Goal: Task Accomplishment & Management: Use online tool/utility

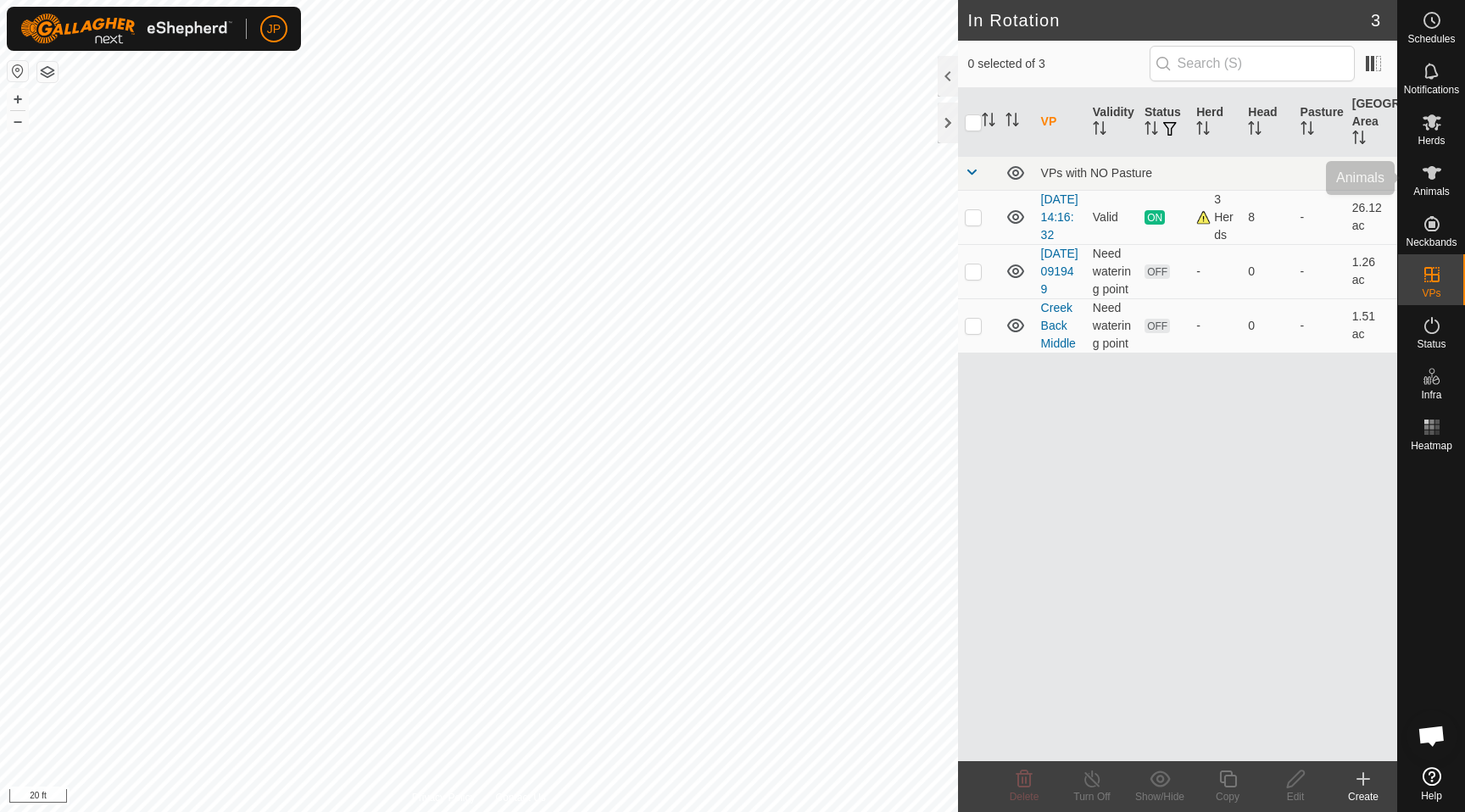
click at [1433, 178] on icon at bounding box center [1431, 172] width 20 height 20
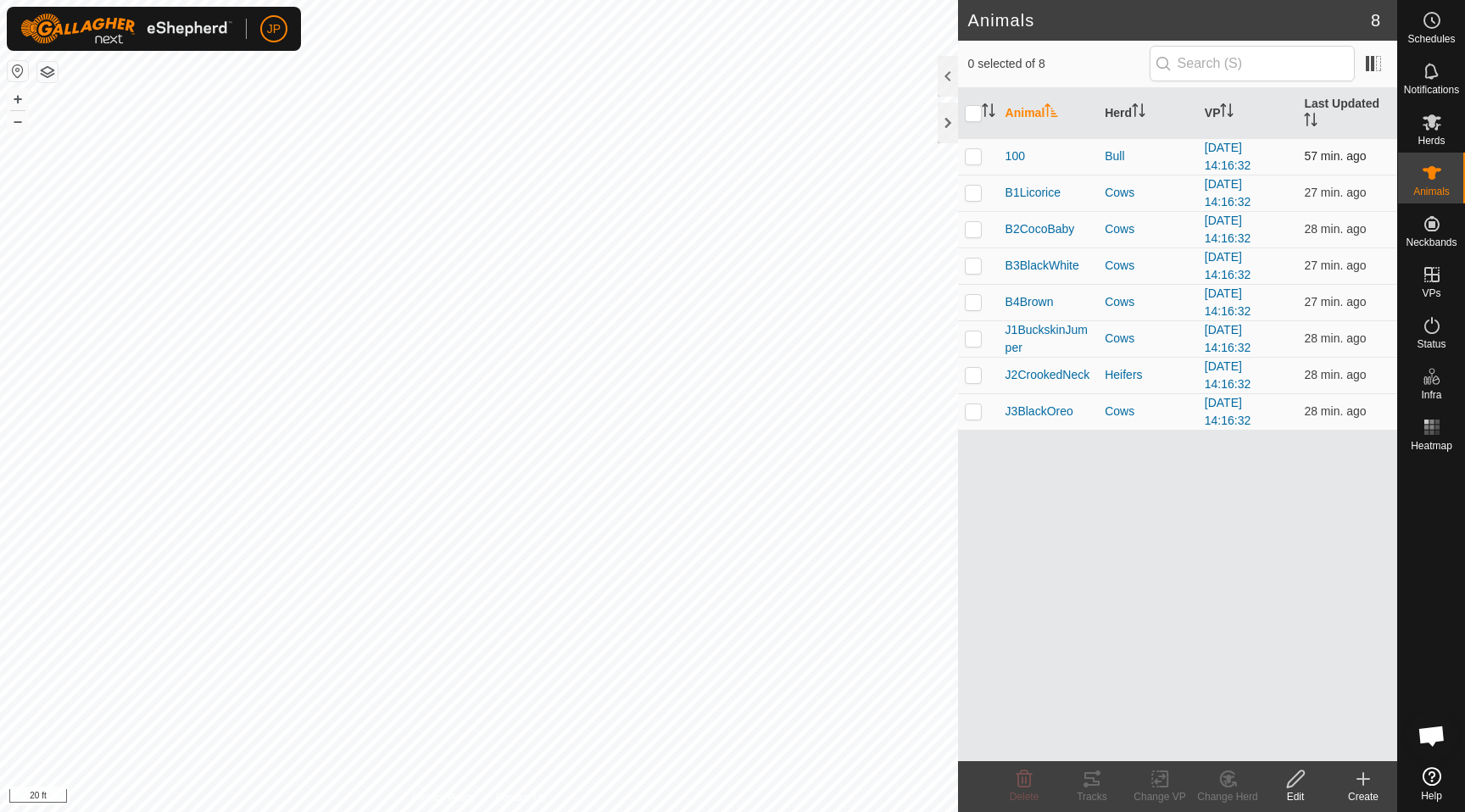
click at [974, 154] on p-checkbox at bounding box center [972, 156] width 16 height 14
click at [1089, 770] on icon at bounding box center [1092, 778] width 20 height 20
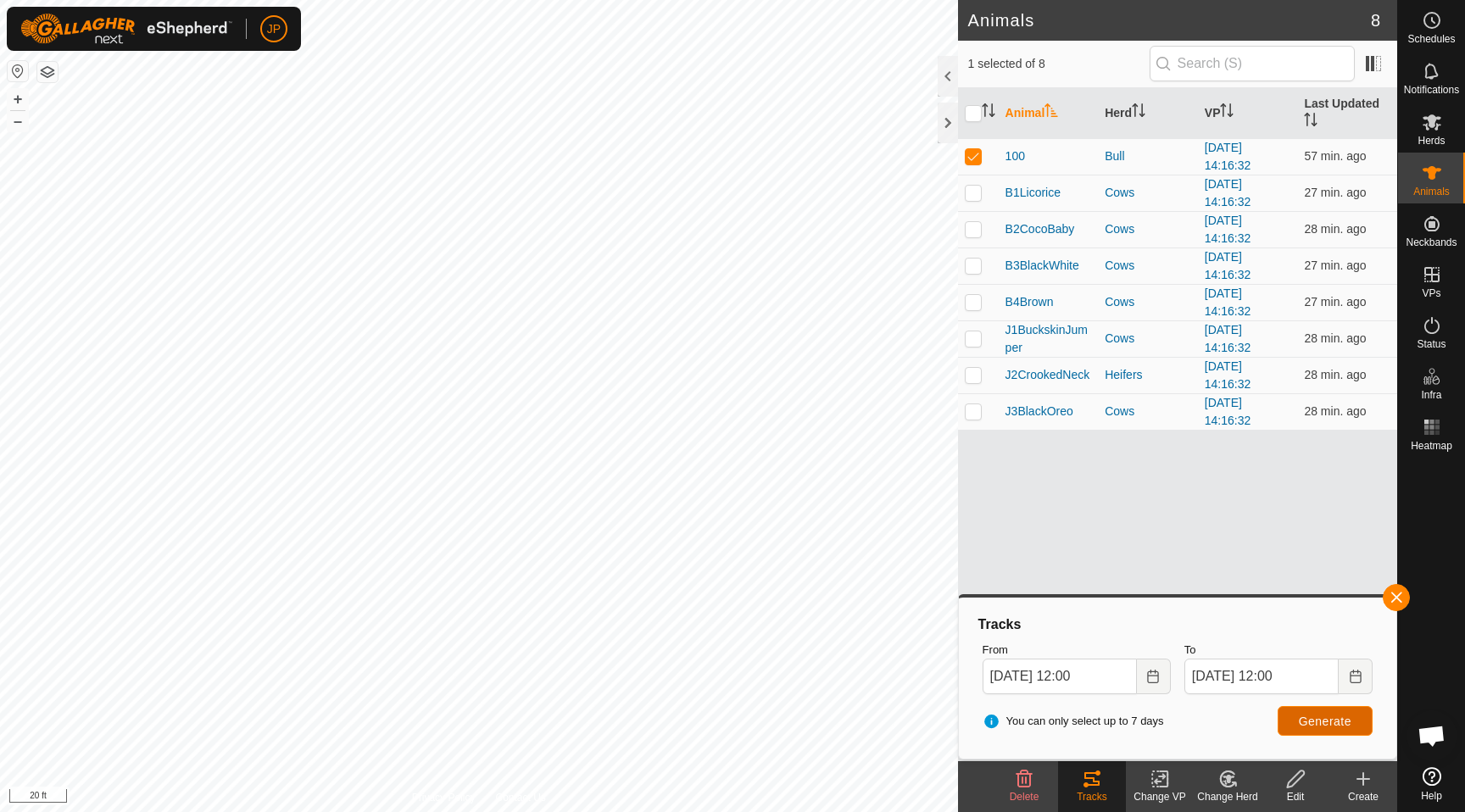
click at [1307, 714] on span "Generate" at bounding box center [1324, 721] width 52 height 14
click at [974, 160] on p-checkbox at bounding box center [972, 156] width 16 height 14
checkbox input "false"
